Goal: Task Accomplishment & Management: Use online tool/utility

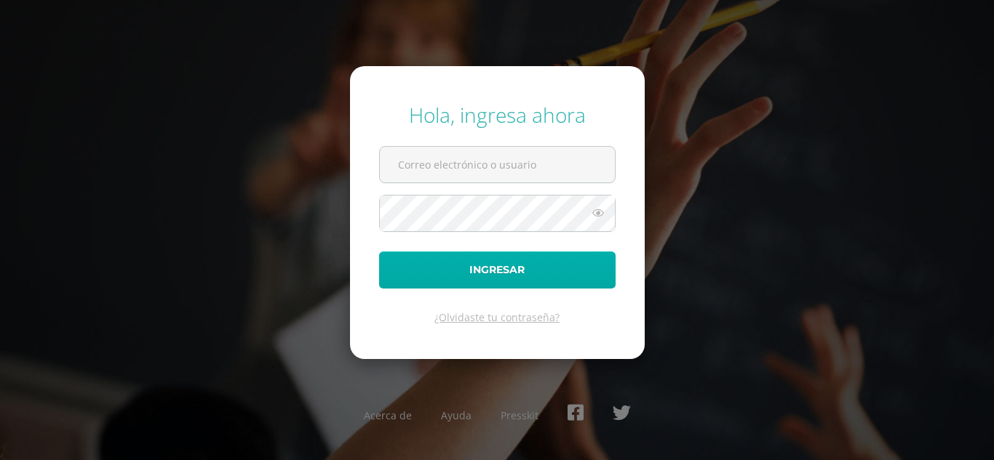
type input "[EMAIL_ADDRESS][DOMAIN_NAME]"
click at [521, 288] on button "Ingresar" at bounding box center [497, 270] width 236 height 37
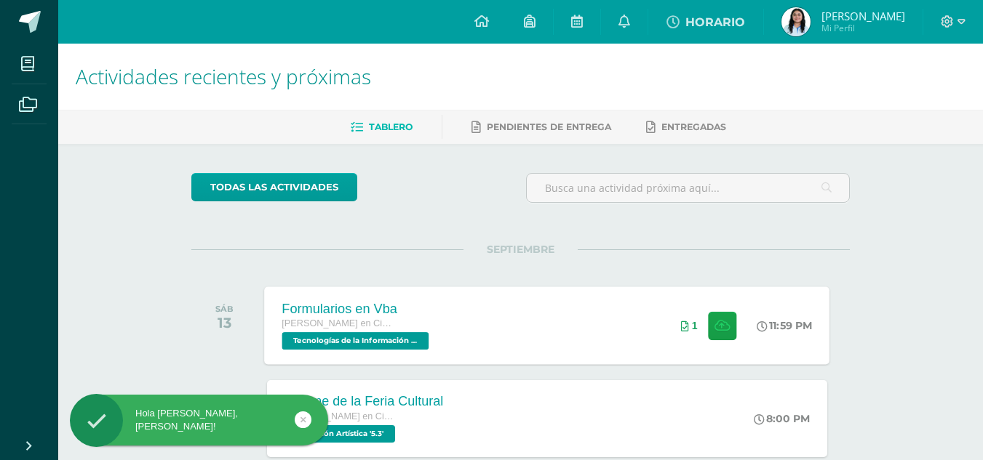
click at [484, 332] on div "Formularios en Vba [PERSON_NAME] en Ciencias y Letras Tecnologías de la Informa…" at bounding box center [547, 326] width 565 height 78
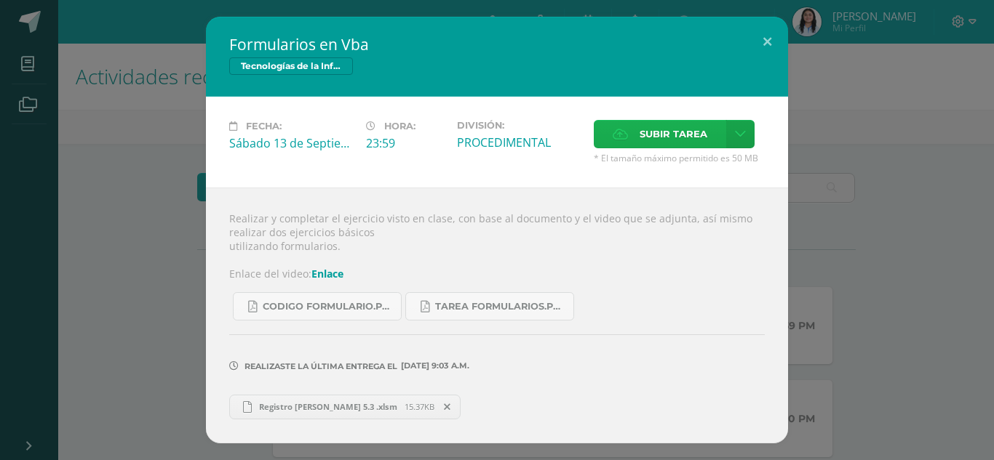
click at [671, 137] on span "Subir tarea" at bounding box center [673, 134] width 68 height 27
click at [0, 0] on input "Subir tarea" at bounding box center [0, 0] width 0 height 0
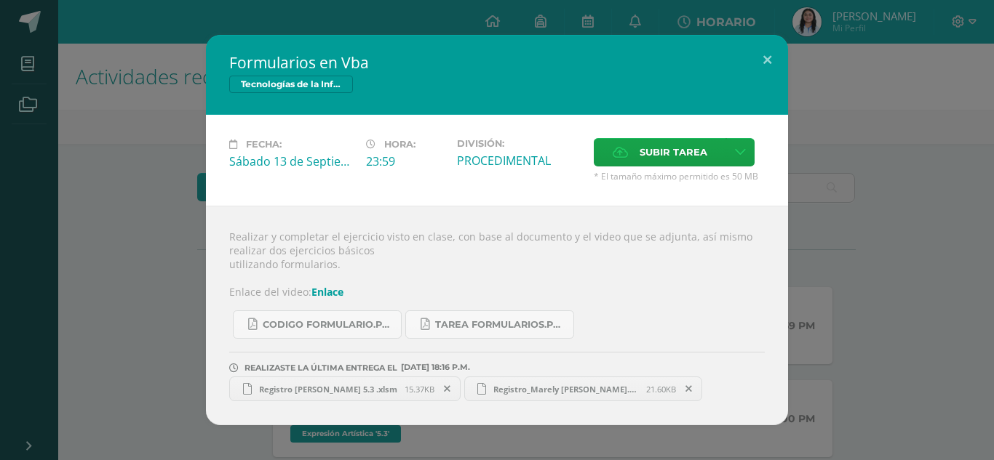
click at [556, 381] on link "Registro_Marely Castañaza.xlsm 21.60KB" at bounding box center [583, 389] width 239 height 25
click at [764, 57] on button at bounding box center [766, 59] width 41 height 49
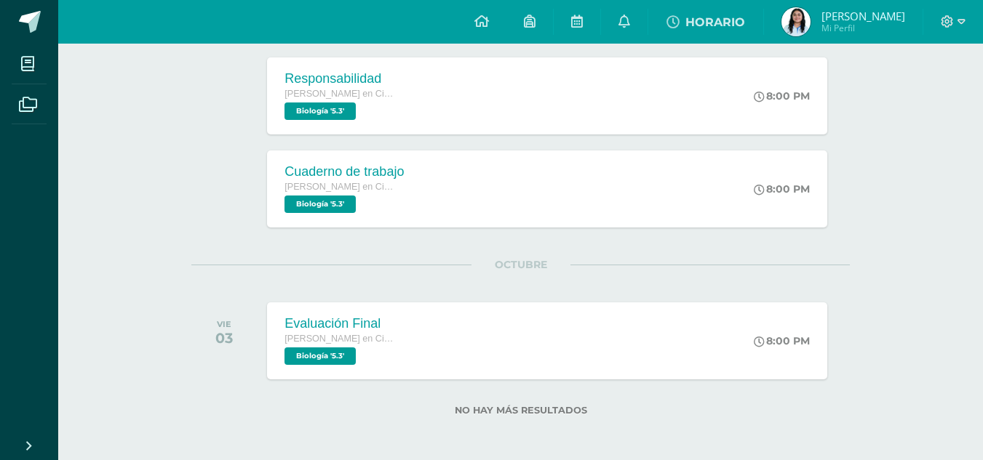
scroll to position [884, 0]
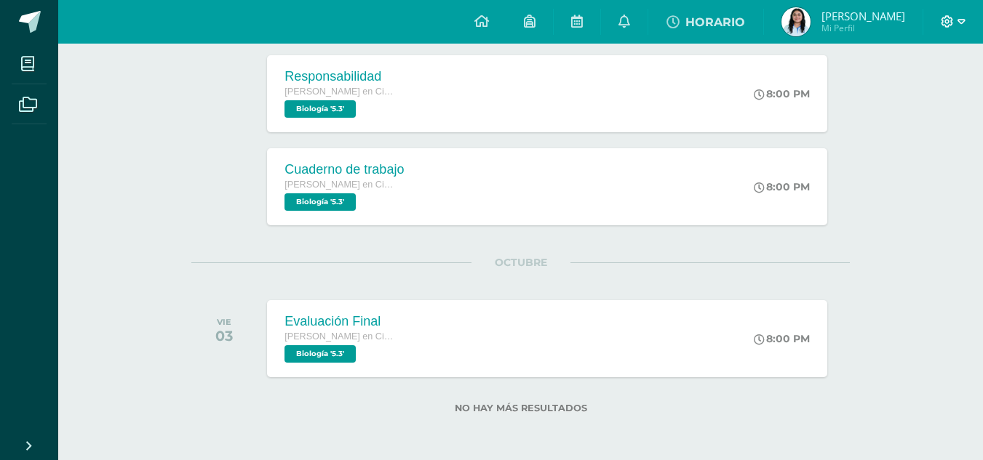
click at [949, 21] on icon at bounding box center [947, 21] width 12 height 12
click at [898, 94] on span "Cerrar sesión" at bounding box center [914, 99] width 65 height 14
